Goal: Information Seeking & Learning: Learn about a topic

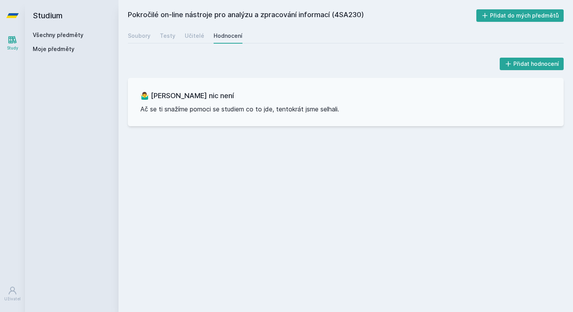
click at [60, 37] on link "Všechny předměty" at bounding box center [58, 35] width 51 height 7
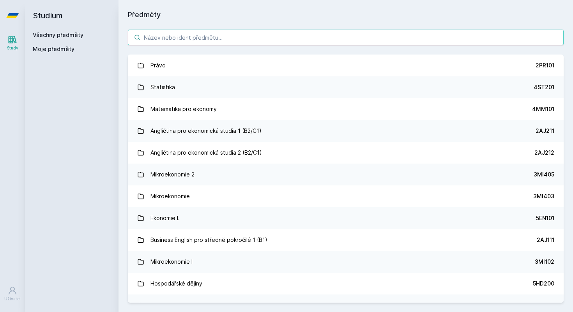
click at [275, 39] on input "search" at bounding box center [346, 38] width 436 height 16
paste input "4SA220"
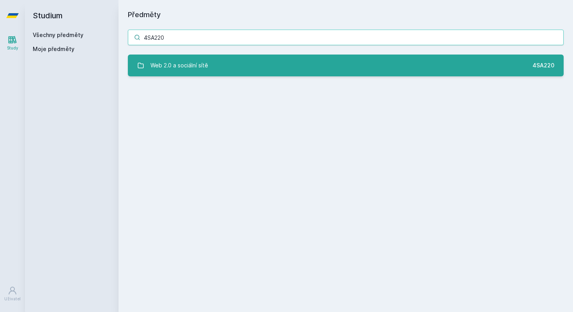
type input "4SA220"
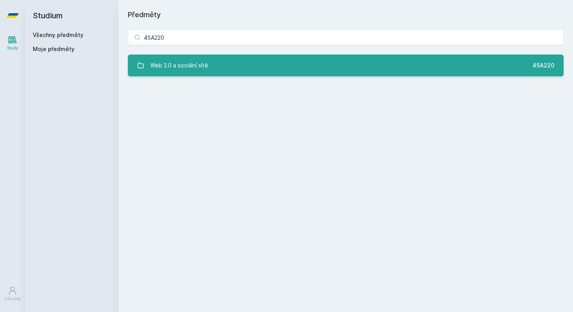
click at [291, 67] on link "Web 2.0 a sociální sítě 4SA220" at bounding box center [346, 66] width 436 height 22
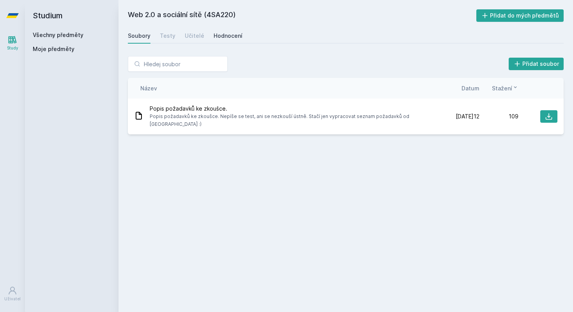
click at [215, 40] on link "Hodnocení" at bounding box center [228, 36] width 29 height 16
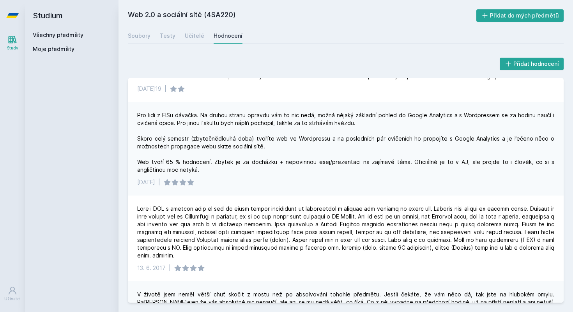
scroll to position [318, 0]
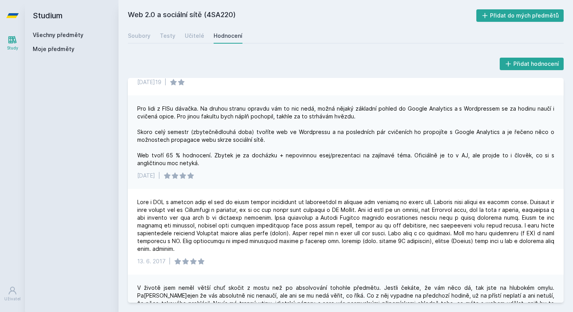
click at [204, 35] on div "Soubory Testy Učitelé Hodnocení" at bounding box center [346, 36] width 436 height 16
click at [197, 36] on div "Učitelé" at bounding box center [195, 36] width 20 height 8
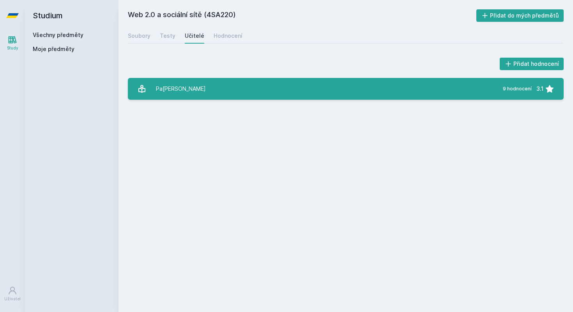
click at [254, 90] on link "Pa[PERSON_NAME] 9 hodnocení 3.1" at bounding box center [346, 89] width 436 height 22
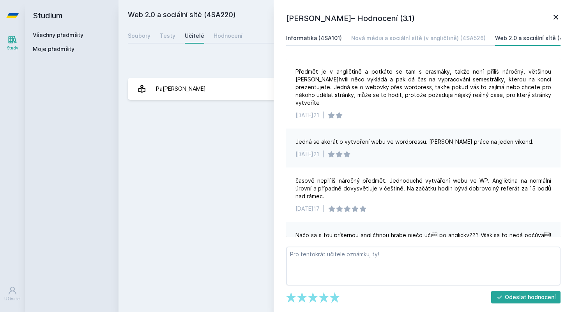
click at [329, 37] on div "Informatika (4SA101)" at bounding box center [314, 38] width 56 height 8
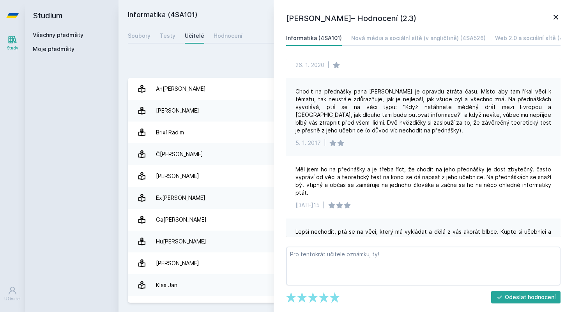
scroll to position [291, 0]
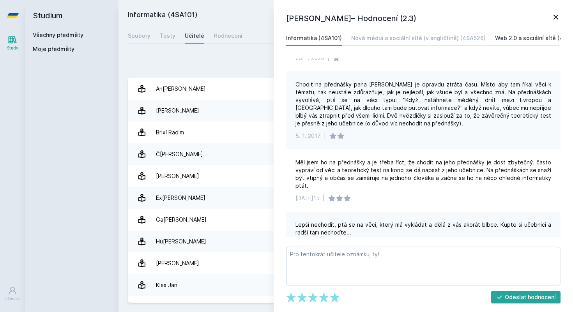
click at [514, 35] on div "Web 2.0 a sociální sítě (4SA220)" at bounding box center [539, 38] width 88 height 8
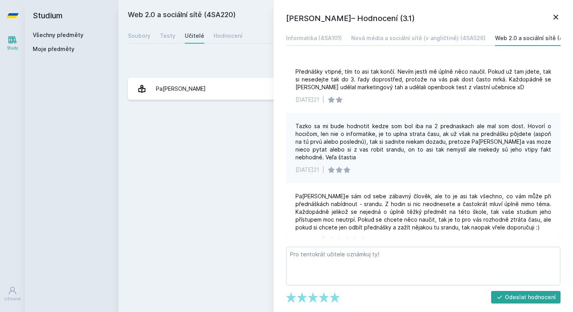
click at [551, 19] on icon at bounding box center [555, 16] width 9 height 9
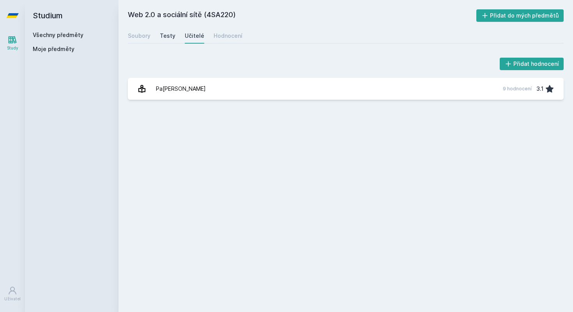
click at [173, 38] on div "Testy" at bounding box center [168, 36] width 16 height 8
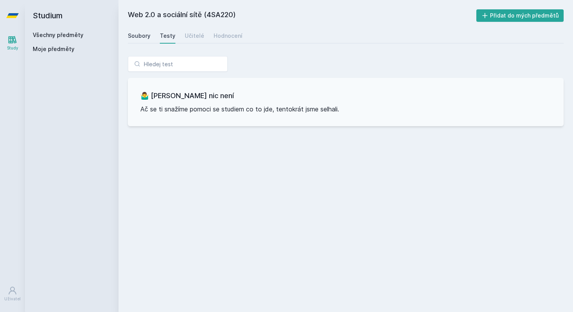
click at [148, 38] on div "Soubory" at bounding box center [139, 36] width 23 height 8
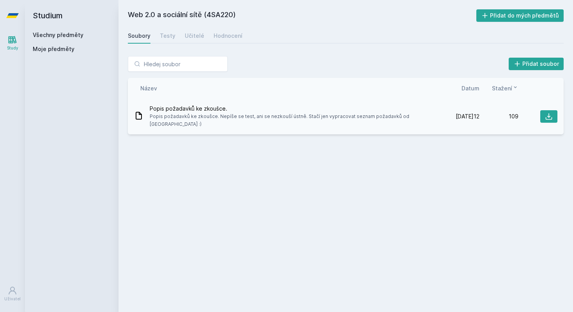
click at [253, 112] on span "Popis požadavků ke zkoušce." at bounding box center [294, 109] width 288 height 8
